Goal: Task Accomplishment & Management: Use online tool/utility

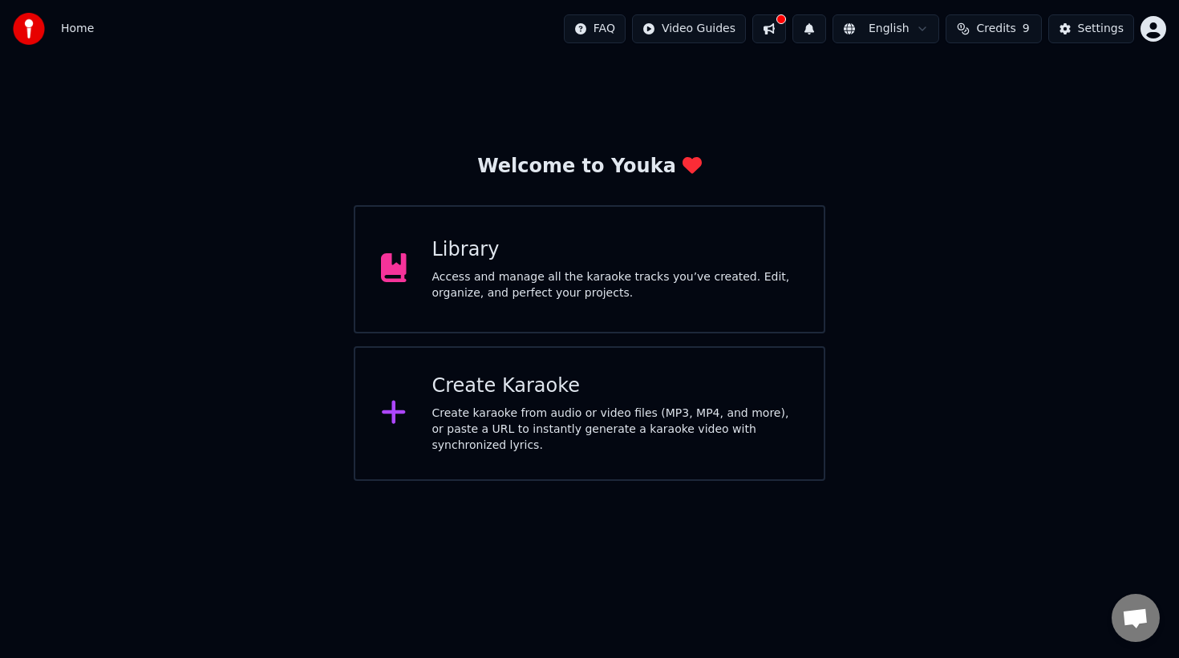
click at [532, 240] on div "Library" at bounding box center [615, 250] width 366 height 26
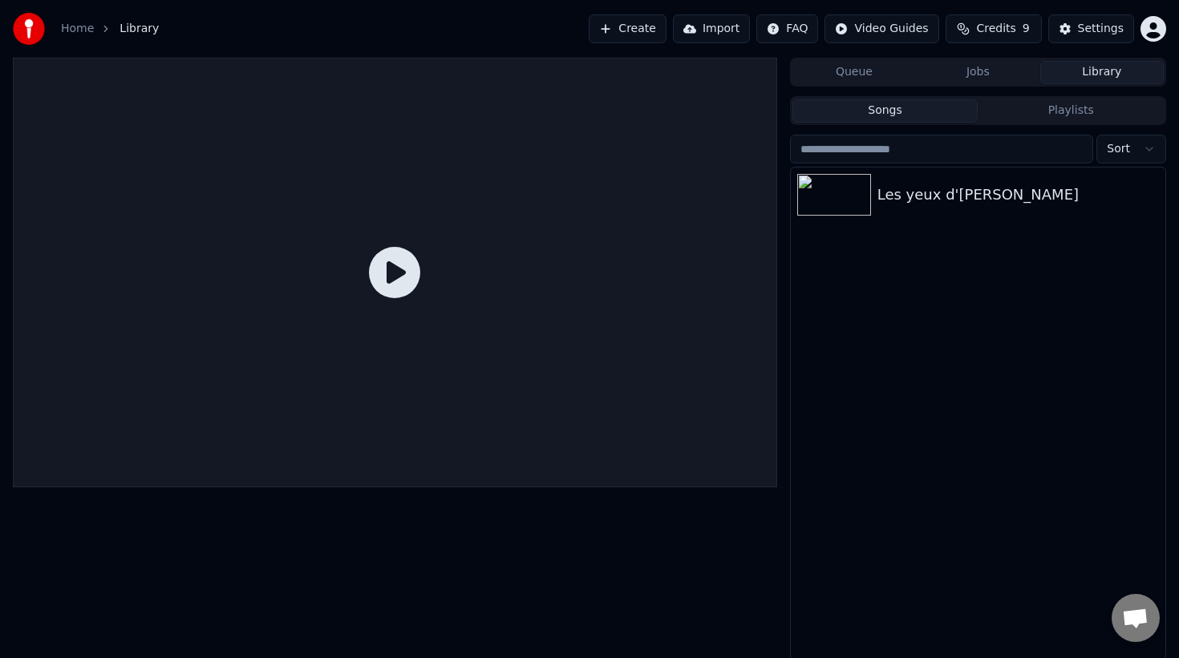
click at [532, 240] on div at bounding box center [395, 273] width 764 height 430
click at [958, 204] on div "Les yeux d'[PERSON_NAME]" at bounding box center [1009, 195] width 265 height 22
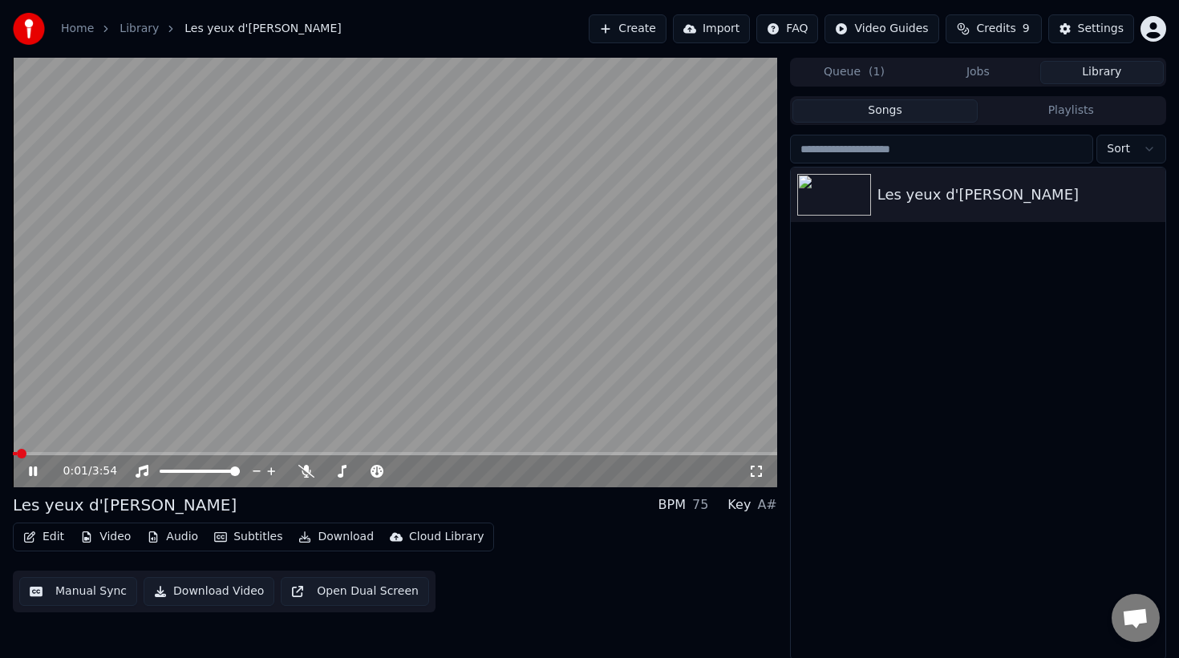
click at [27, 477] on icon at bounding box center [45, 471] width 38 height 13
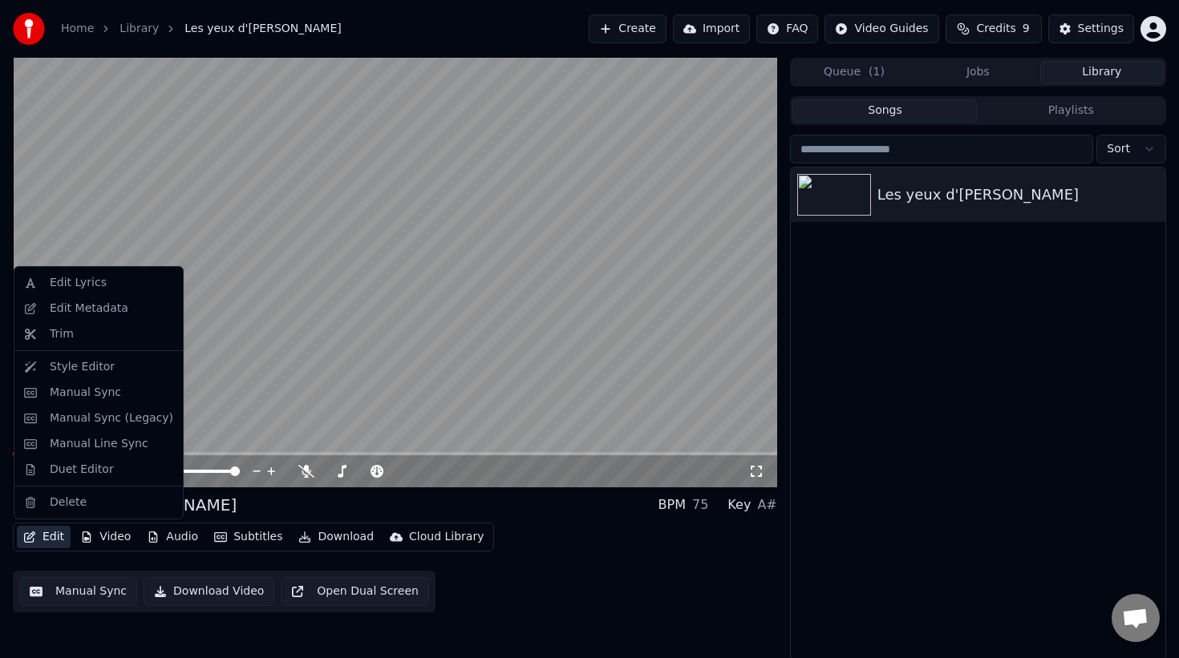
click at [28, 536] on icon "button" at bounding box center [29, 537] width 11 height 11
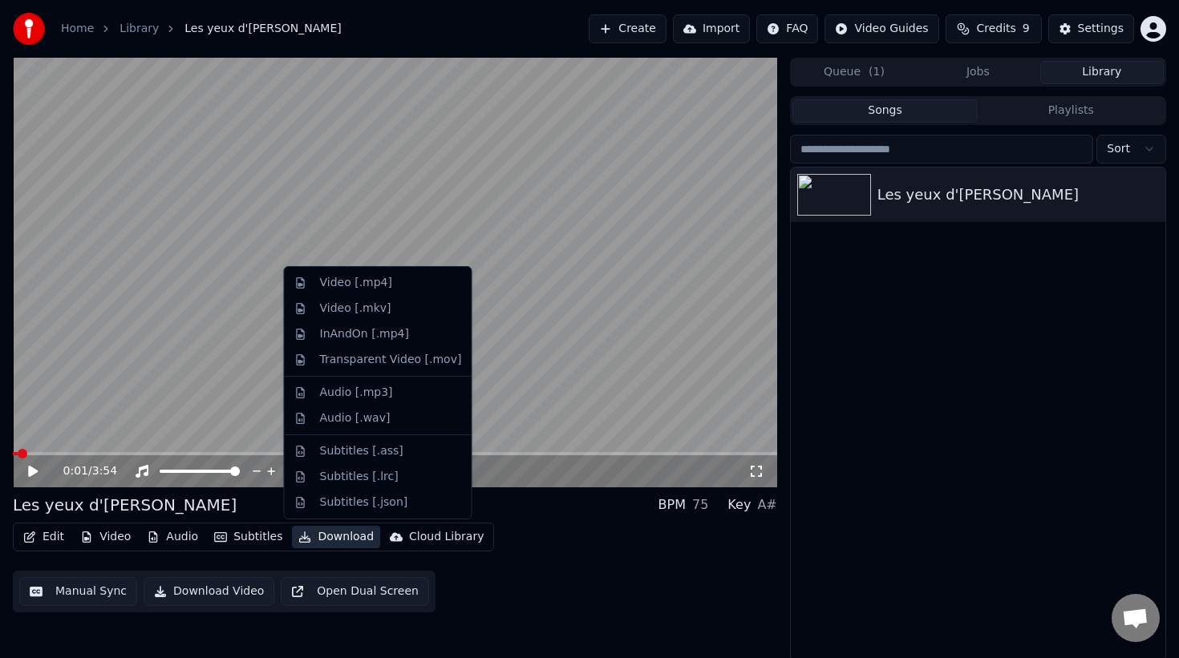
click at [649, 523] on div "Edit Video Audio Subtitles Download Cloud Library Manual Sync Download Video Op…" at bounding box center [395, 568] width 764 height 90
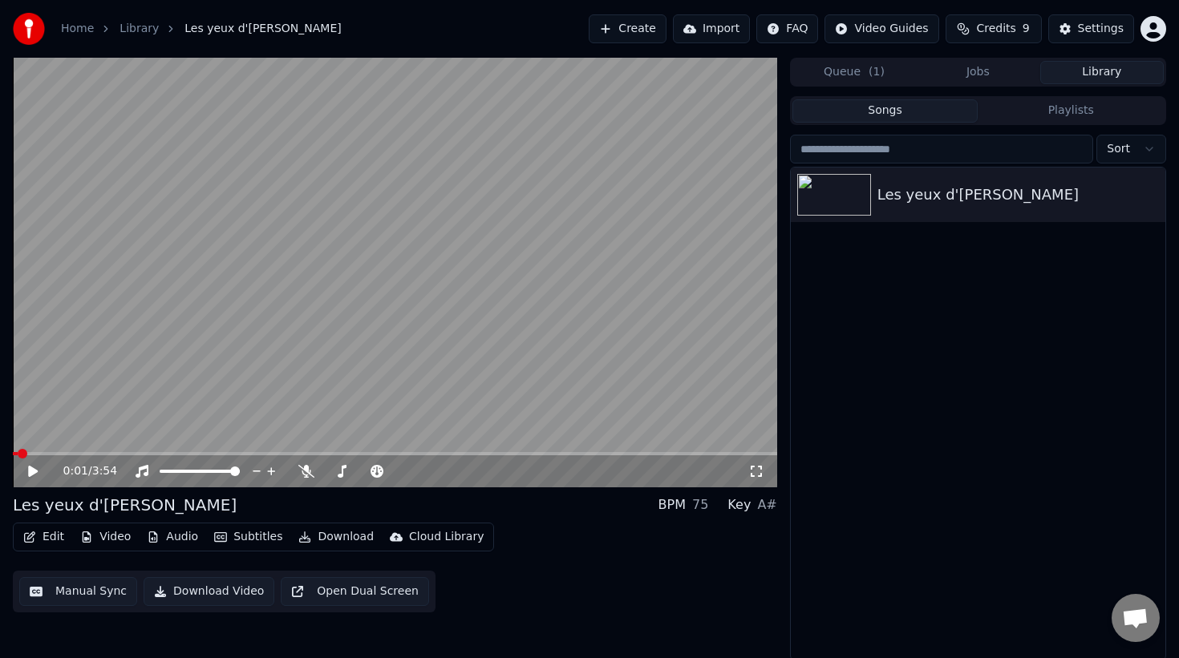
click at [58, 538] on button "Edit" at bounding box center [44, 537] width 54 height 22
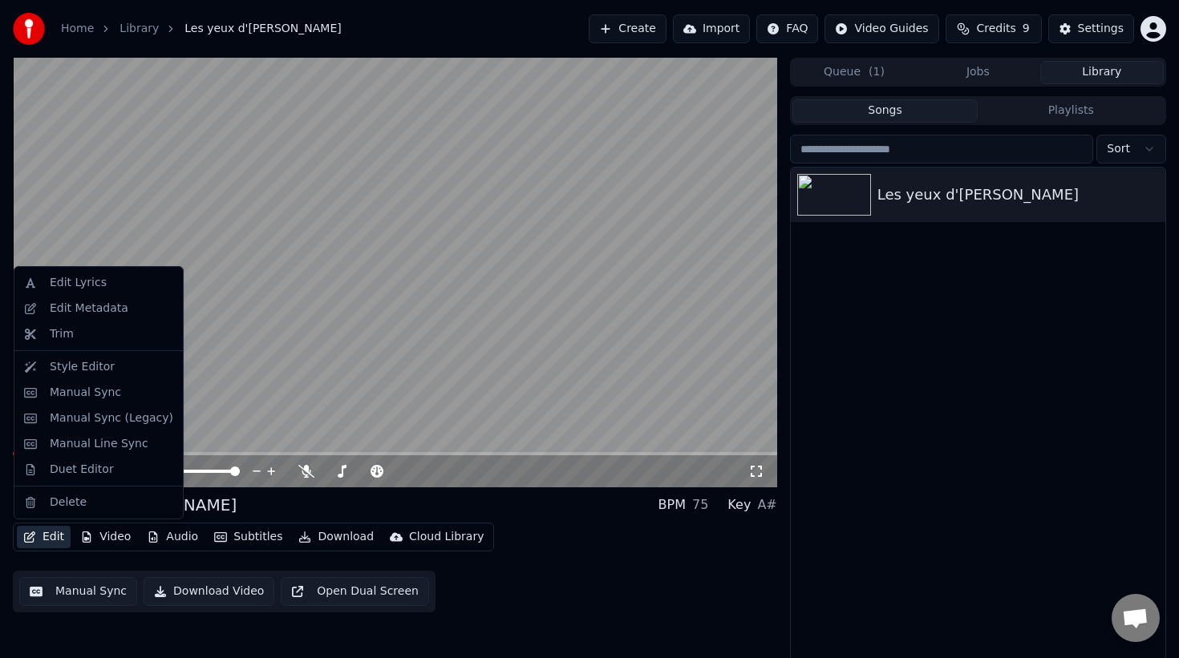
click at [67, 597] on button "Manual Sync" at bounding box center [78, 591] width 118 height 29
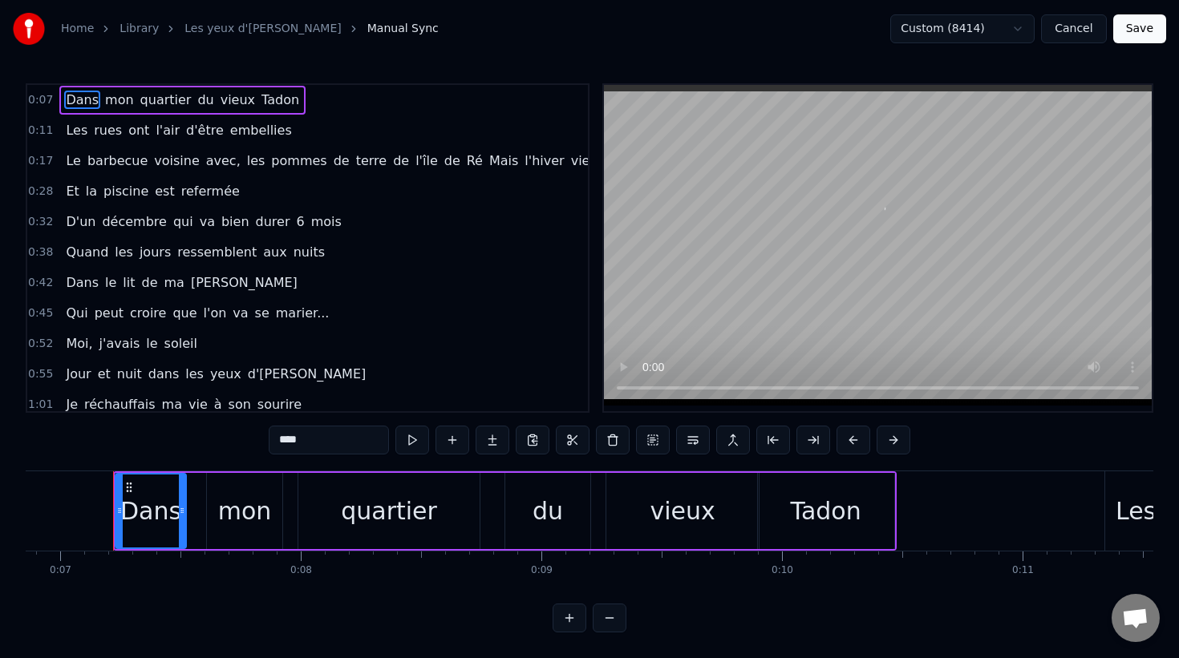
scroll to position [0, 1657]
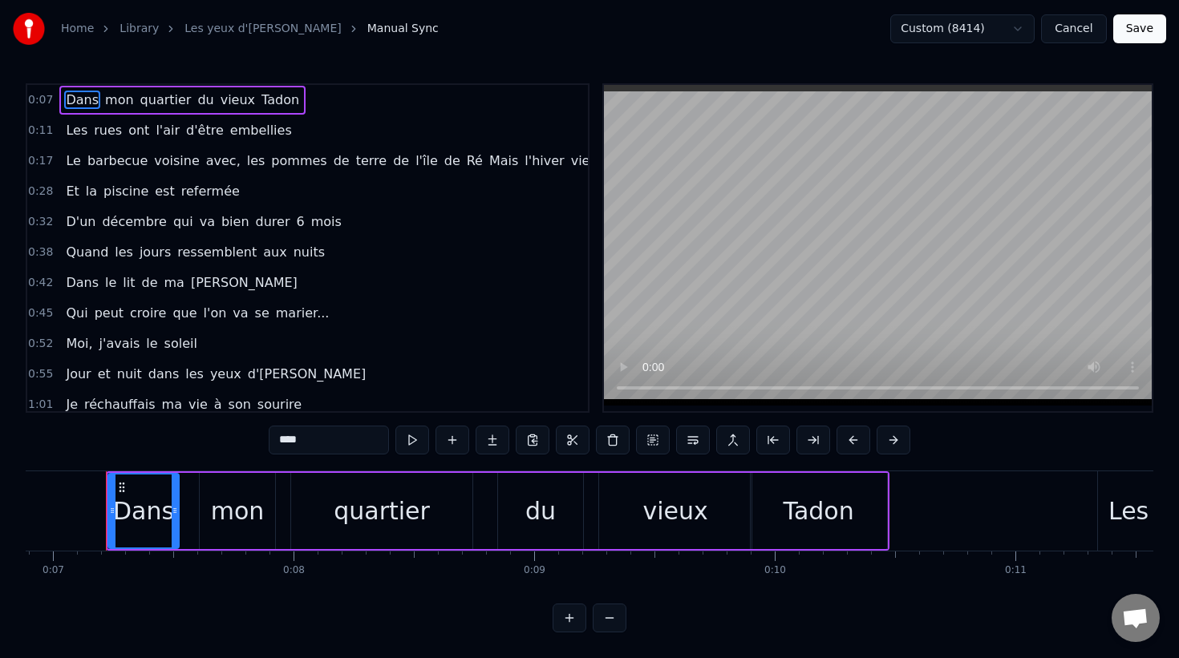
click at [812, 320] on video at bounding box center [878, 245] width 548 height 321
click at [1088, 36] on button "Cancel" at bounding box center [1073, 28] width 65 height 29
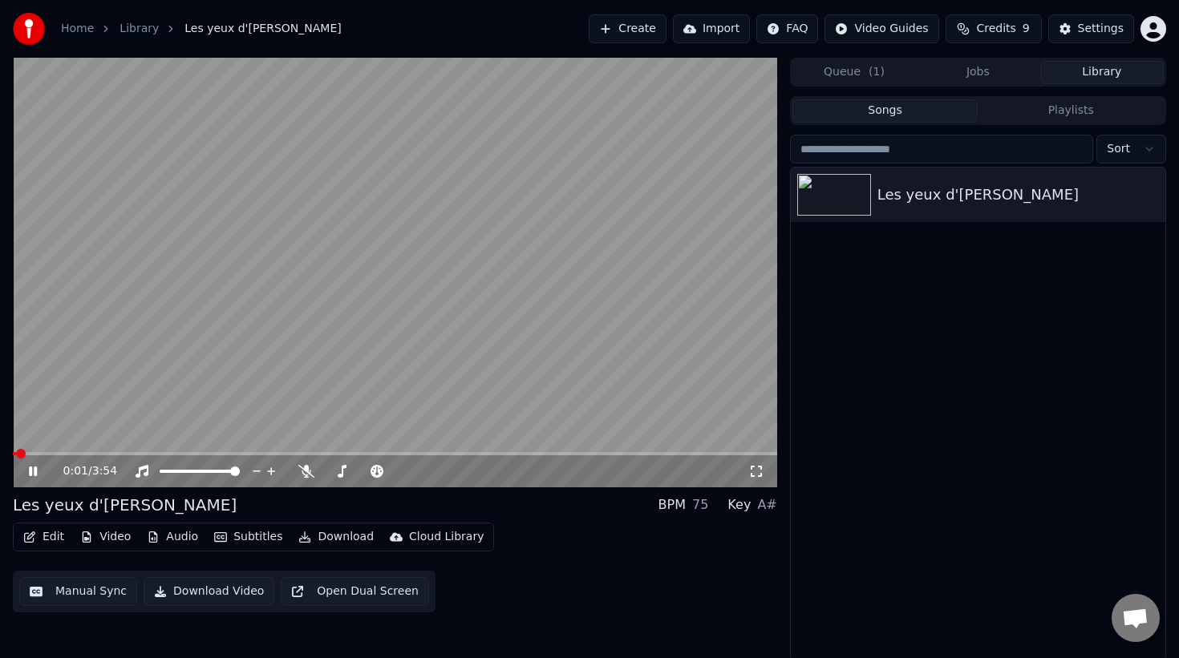
click at [37, 474] on icon at bounding box center [45, 471] width 38 height 13
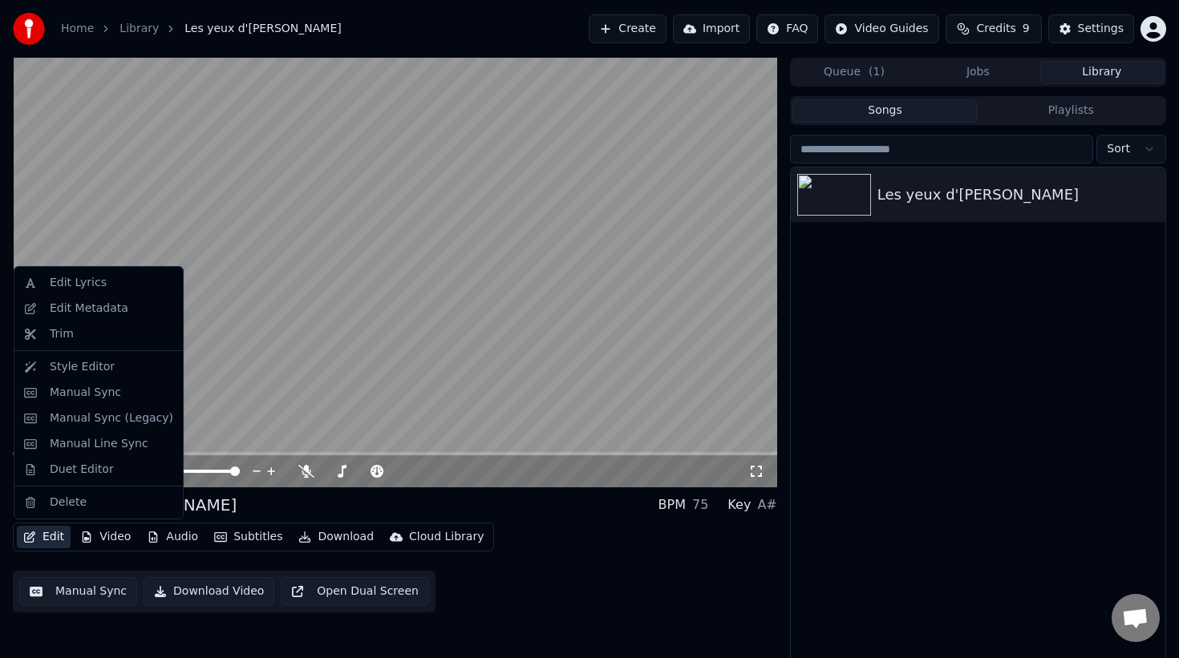
click at [33, 540] on icon "button" at bounding box center [29, 537] width 11 height 11
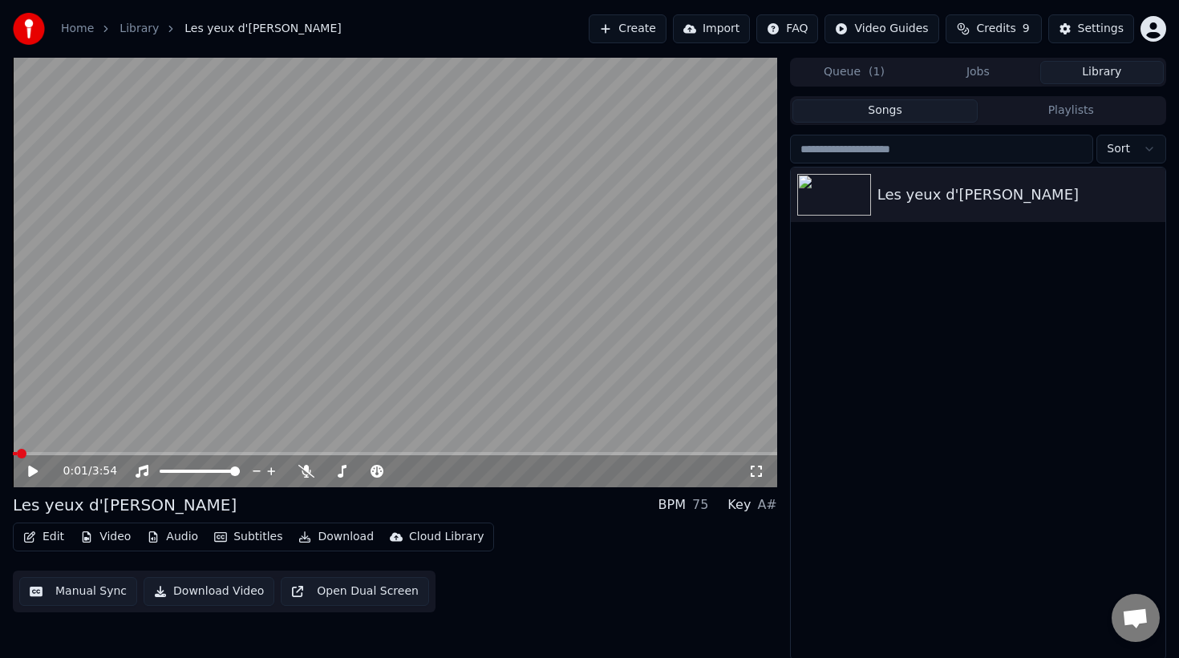
click at [89, 590] on button "Manual Sync" at bounding box center [78, 591] width 118 height 29
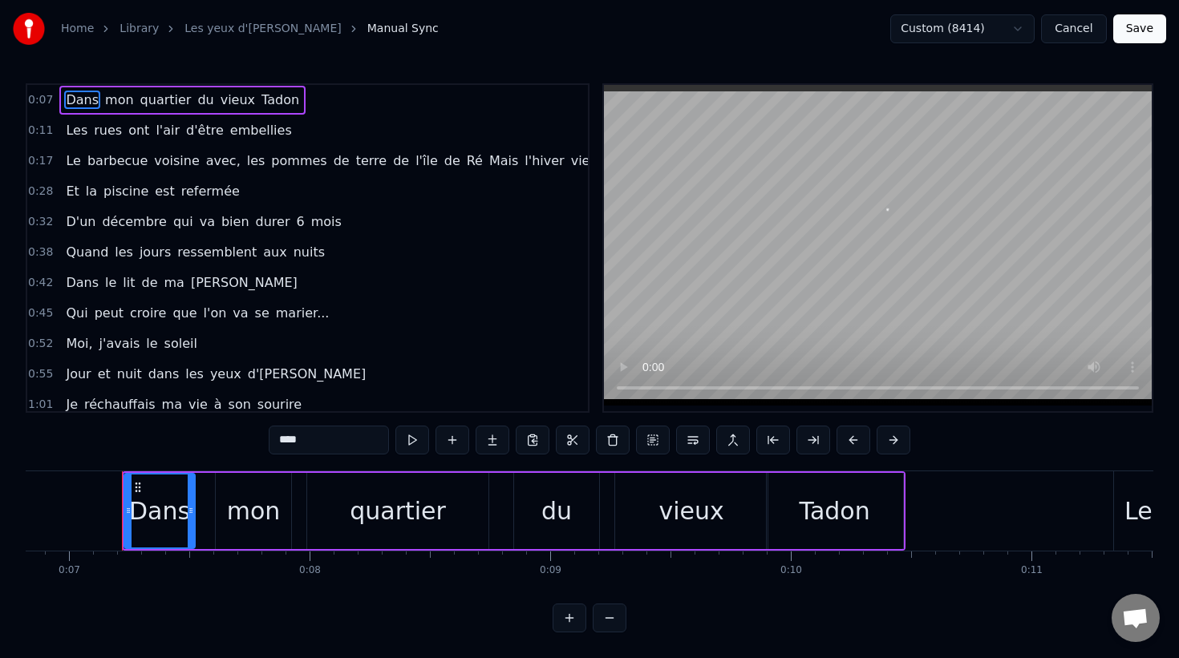
scroll to position [0, 1657]
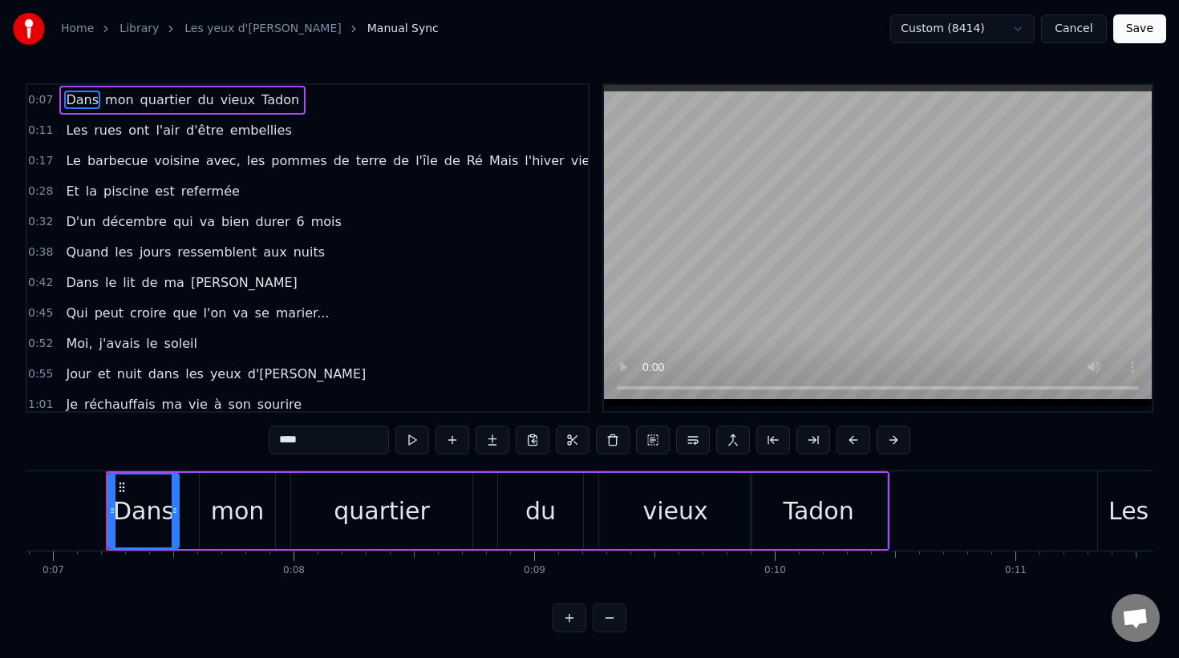
click at [897, 318] on video at bounding box center [878, 245] width 548 height 321
drag, startPoint x: 897, startPoint y: 318, endPoint x: 893, endPoint y: 309, distance: 9.7
click at [893, 308] on video at bounding box center [878, 245] width 548 height 321
click at [893, 309] on video at bounding box center [878, 245] width 548 height 321
click at [885, 318] on video at bounding box center [878, 245] width 548 height 321
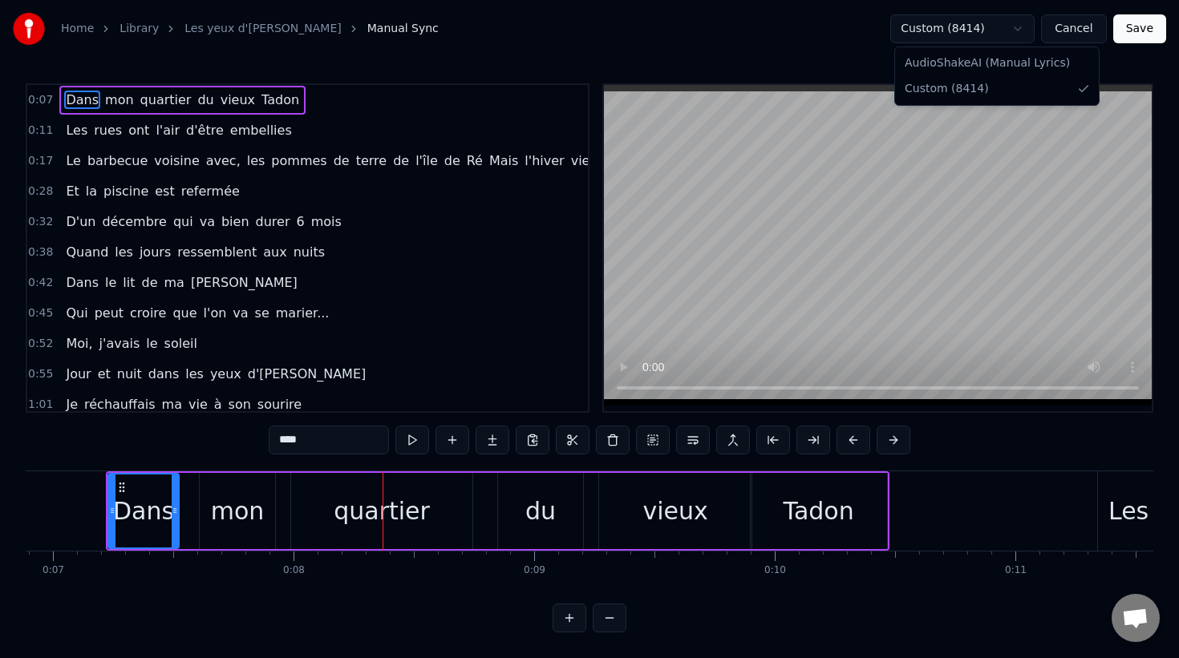
click at [966, 31] on html "Home Library Les yeux d'[PERSON_NAME] Manual Sync Custom (8414) Cancel Save 0:0…" at bounding box center [589, 329] width 1179 height 658
click at [314, 441] on input "****" at bounding box center [329, 440] width 120 height 29
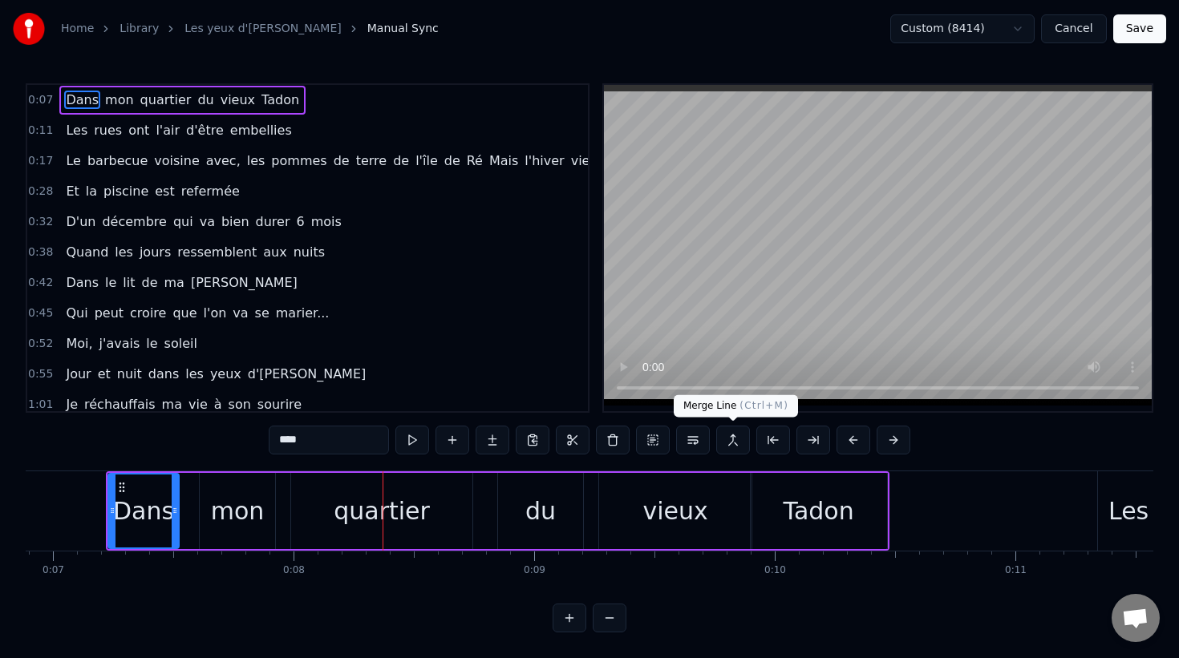
click at [728, 441] on button at bounding box center [733, 440] width 34 height 29
